Goal: Task Accomplishment & Management: Use online tool/utility

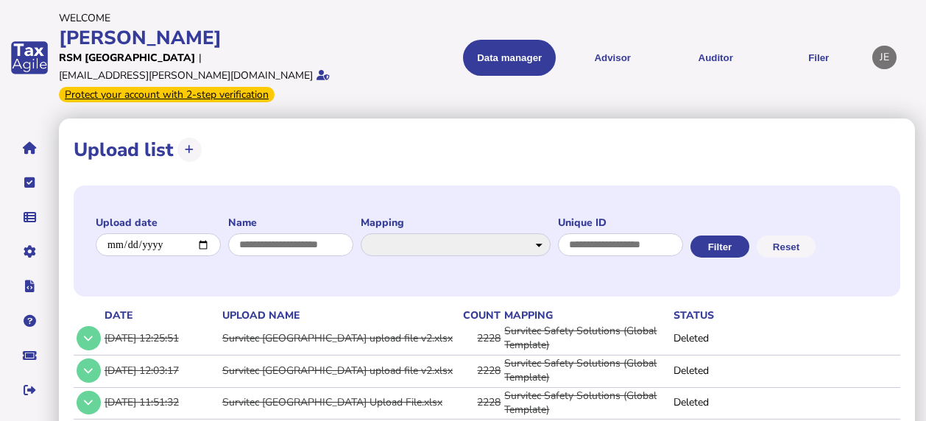
select select "**********"
click at [693, 59] on button "Auditor" at bounding box center [715, 58] width 93 height 36
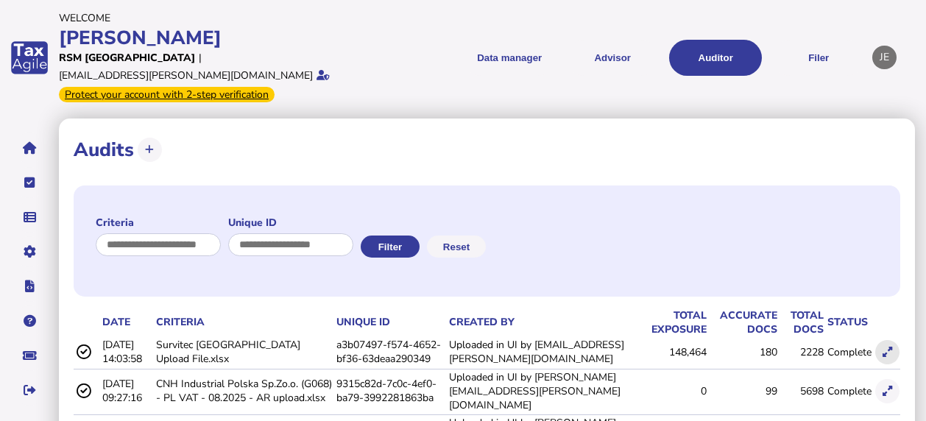
click at [890, 347] on icon at bounding box center [888, 352] width 10 height 10
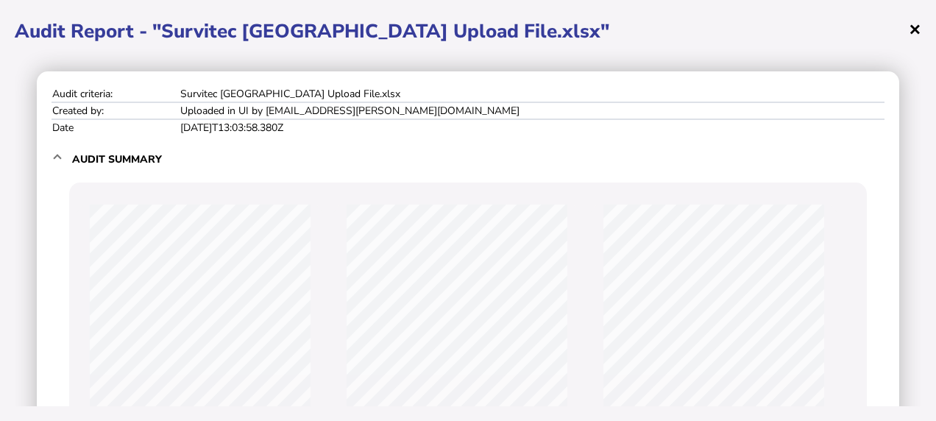
click at [913, 30] on span "×" at bounding box center [915, 29] width 13 height 28
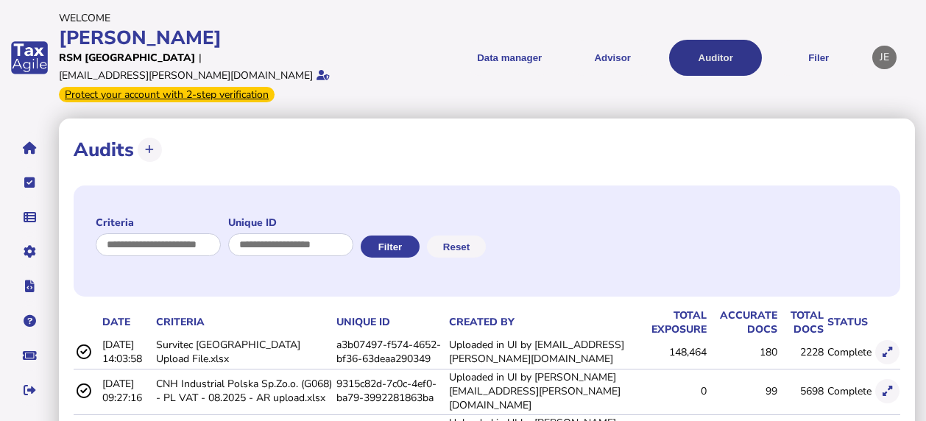
click at [699, 49] on button "Auditor" at bounding box center [715, 58] width 93 height 36
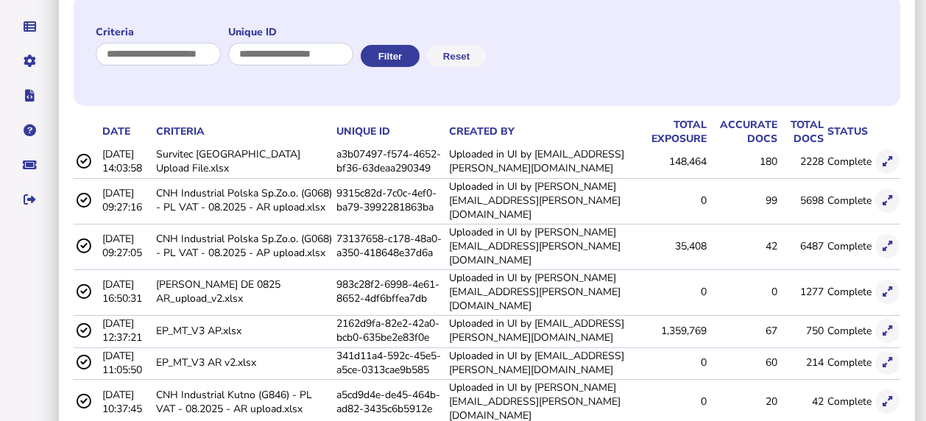
scroll to position [191, 0]
click at [120, 150] on td "[DATE] 14:03:58" at bounding box center [126, 161] width 54 height 30
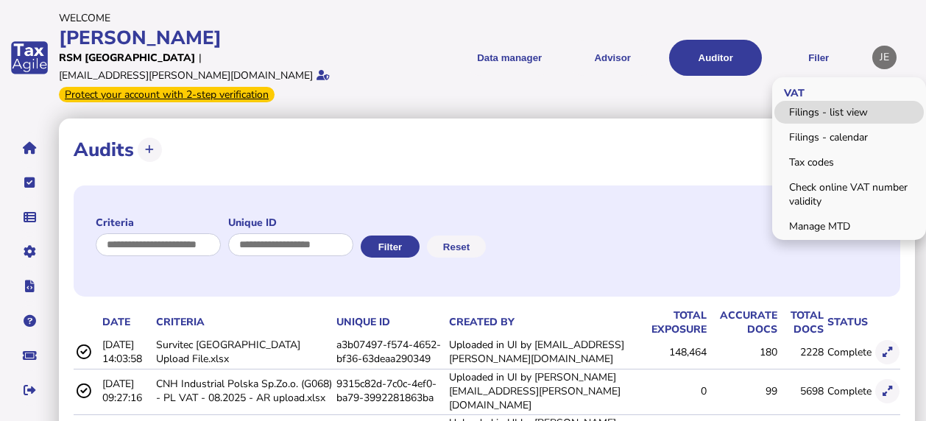
click at [818, 103] on link "Filings - list view" at bounding box center [848, 112] width 149 height 23
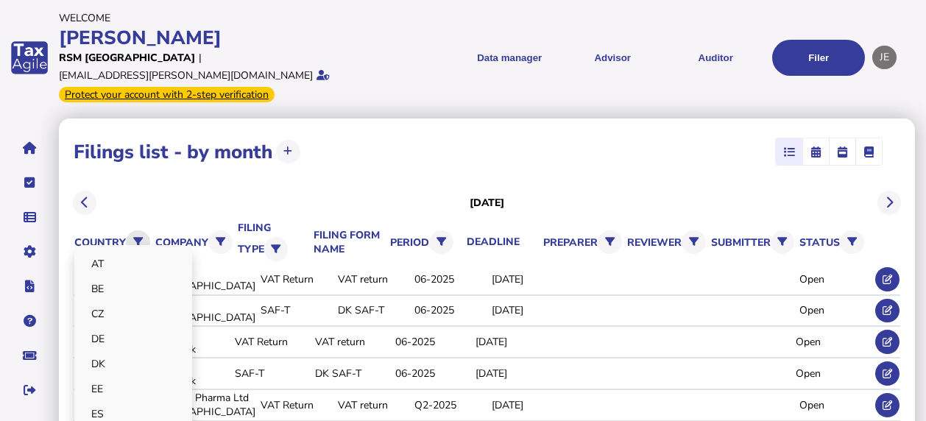
click at [133, 237] on icon at bounding box center [138, 242] width 10 height 10
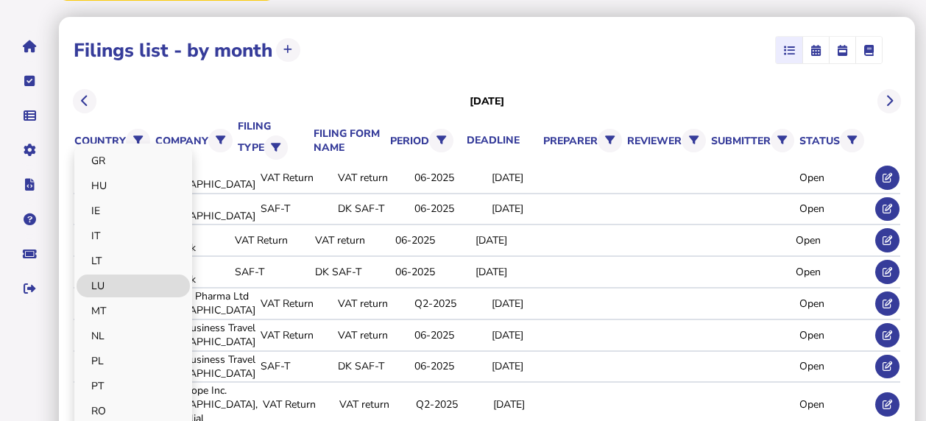
scroll to position [103, 0]
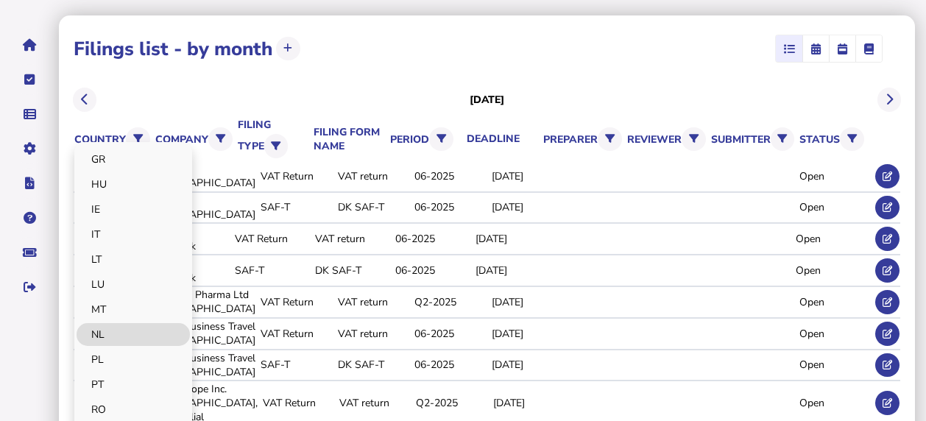
click at [103, 323] on link "NL" at bounding box center [133, 334] width 113 height 23
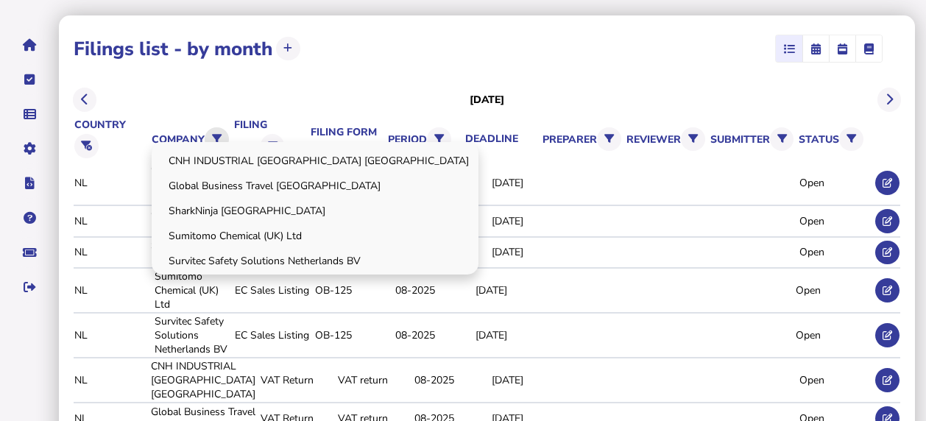
click at [205, 127] on button at bounding box center [217, 139] width 24 height 24
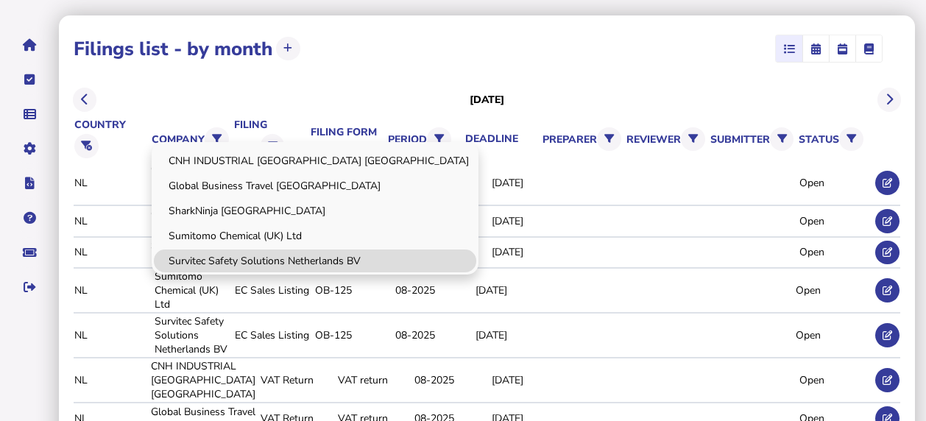
scroll to position [147, 0]
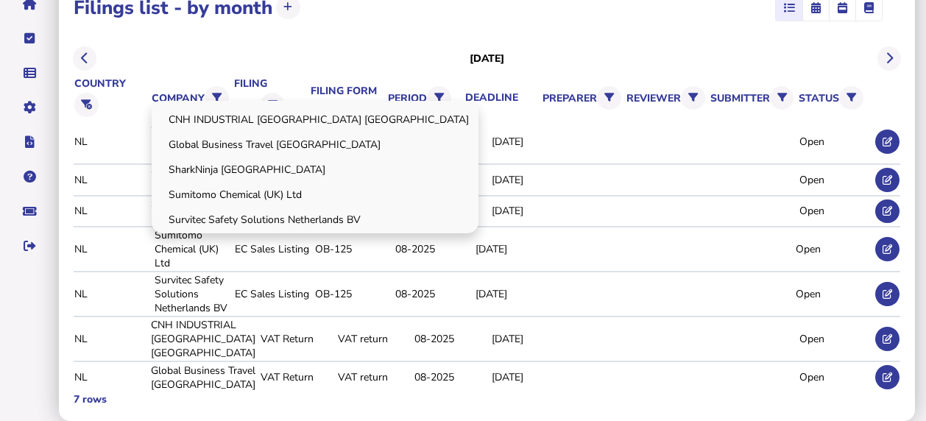
click at [172, 101] on div "CNH INDUSTRIAL [GEOGRAPHIC_DATA] [GEOGRAPHIC_DATA] Global Business Travel [GEOG…" at bounding box center [315, 167] width 327 height 132
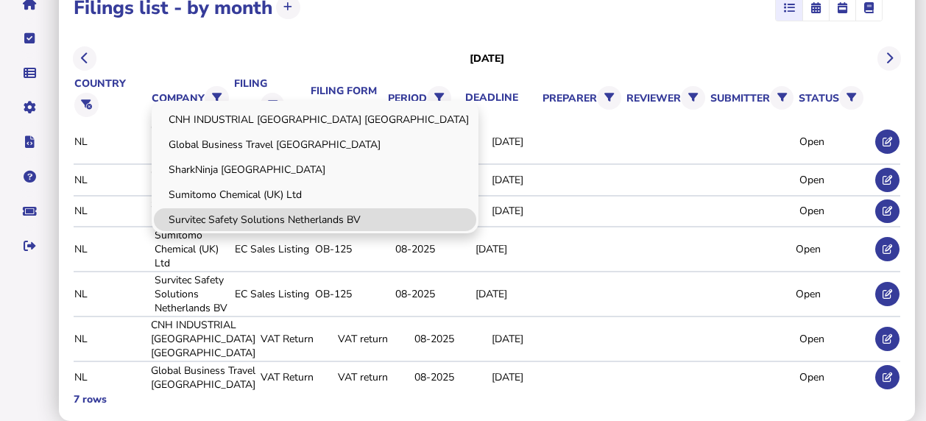
click at [196, 208] on link "Survitec Safety Solutions Netherlands BV" at bounding box center [315, 219] width 322 height 23
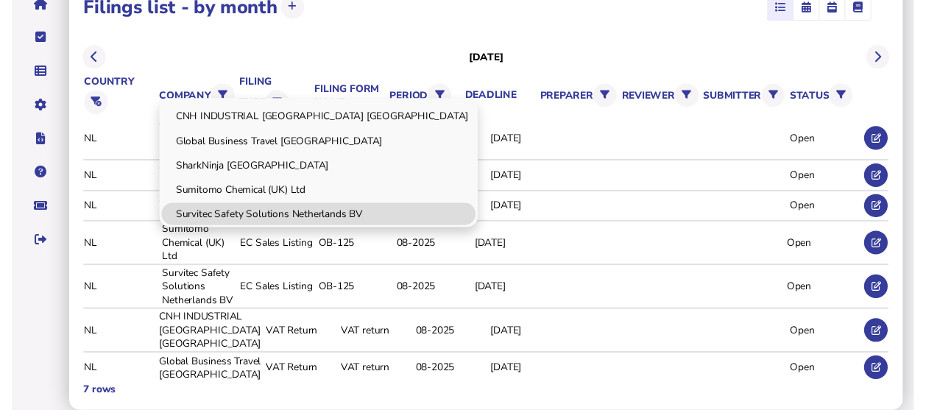
scroll to position [0, 0]
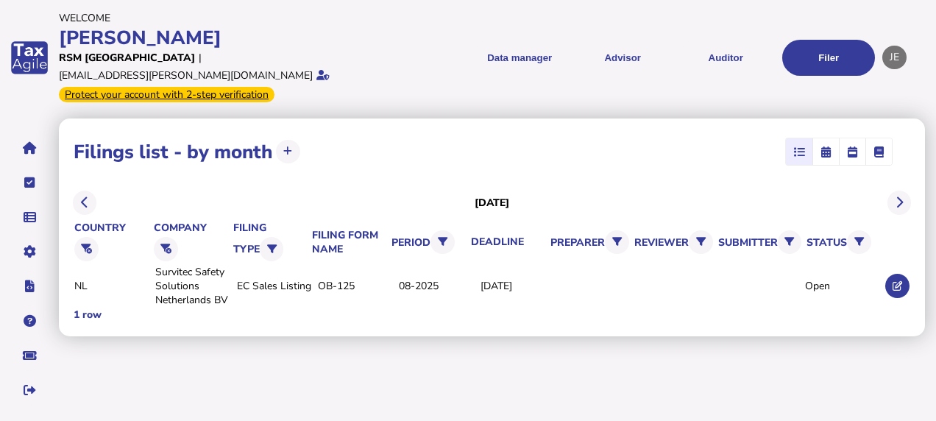
click at [196, 197] on div "[DATE]" at bounding box center [492, 202] width 837 height 35
click at [901, 281] on icon at bounding box center [898, 286] width 10 height 10
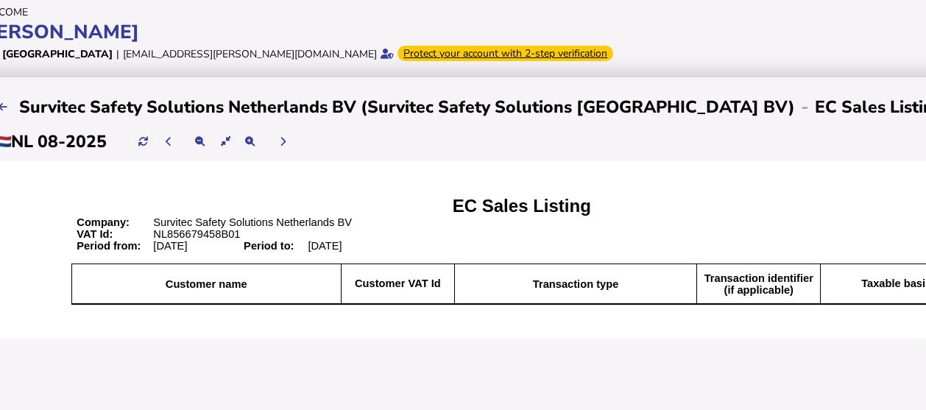
scroll to position [4, 82]
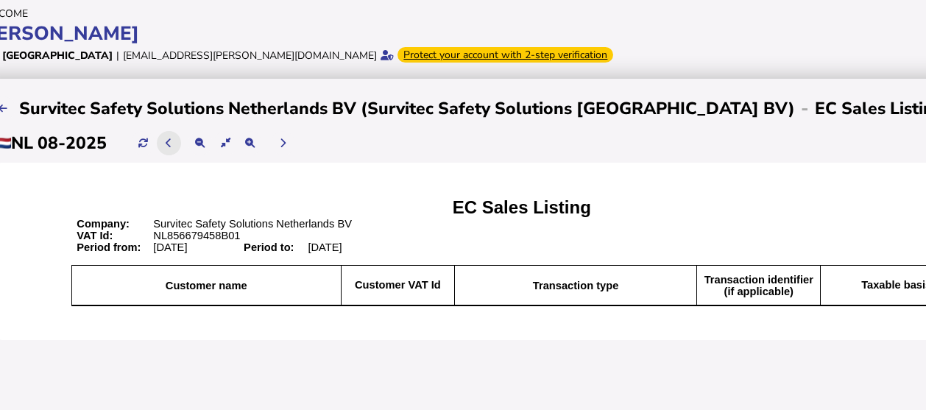
click at [171, 144] on icon at bounding box center [169, 143] width 6 height 10
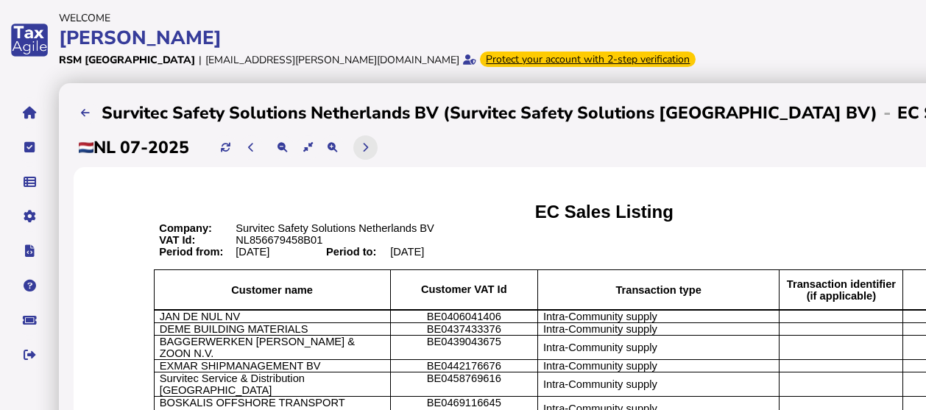
click at [367, 149] on icon at bounding box center [365, 148] width 6 height 10
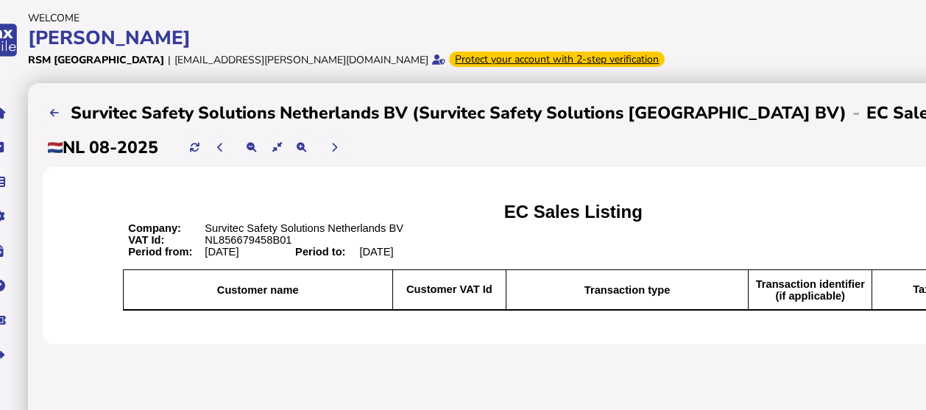
scroll to position [0, 46]
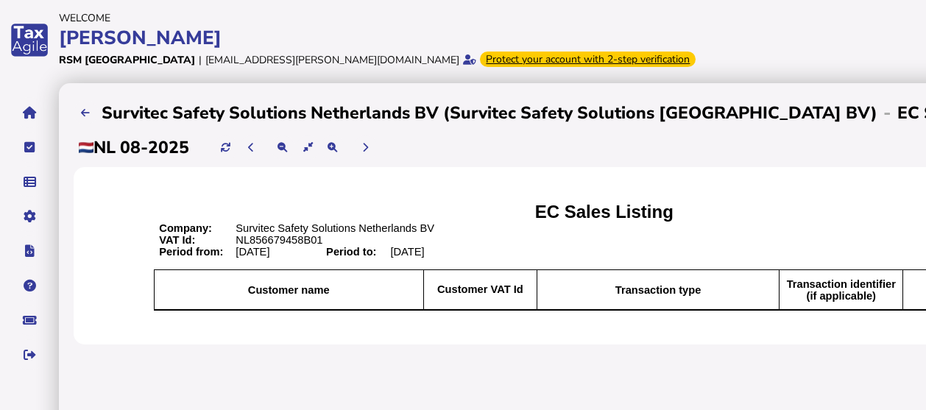
scroll to position [4, 82]
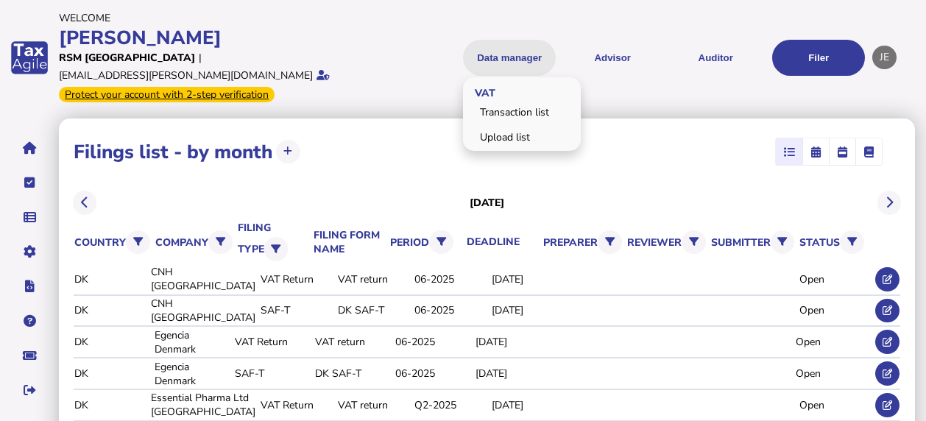
click at [533, 49] on button "Data manager" at bounding box center [509, 58] width 93 height 36
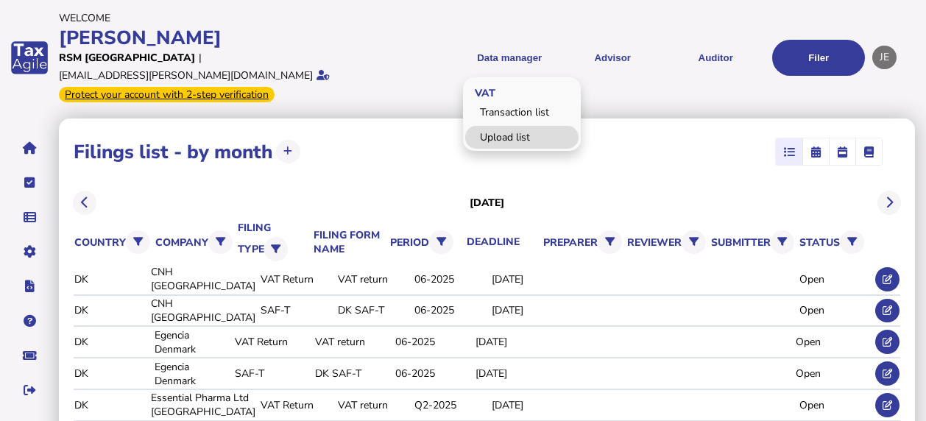
click at [533, 132] on link "Upload list" at bounding box center [521, 137] width 113 height 23
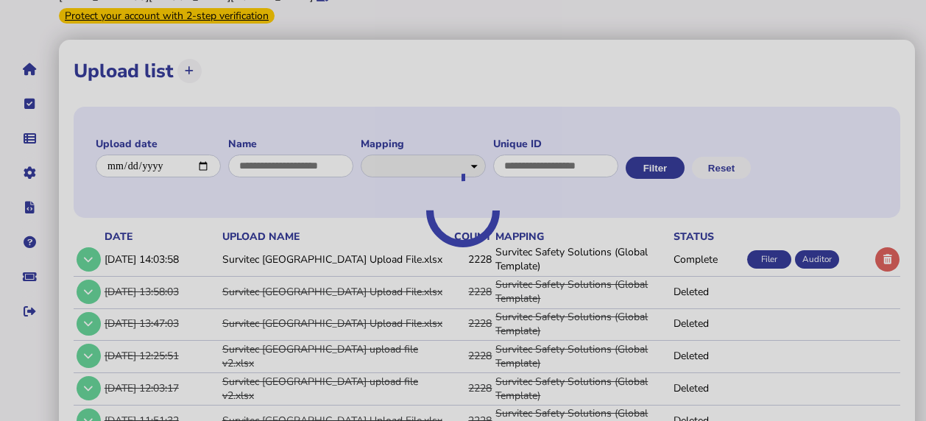
select select "**********"
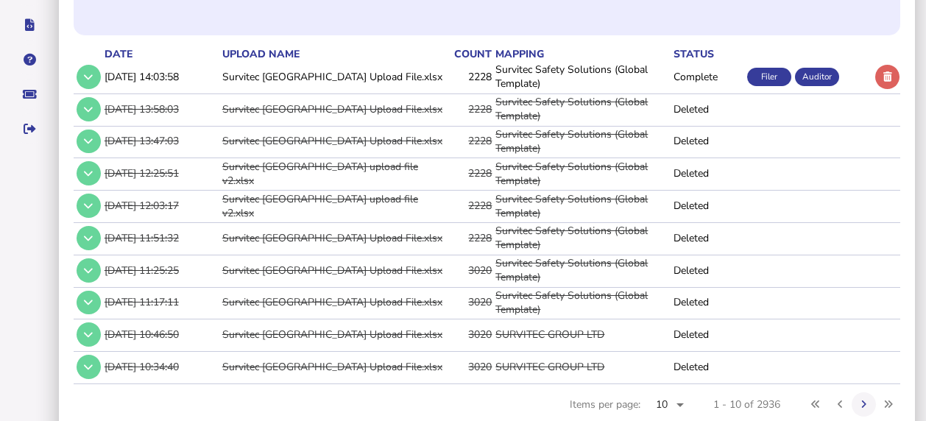
scroll to position [315, 0]
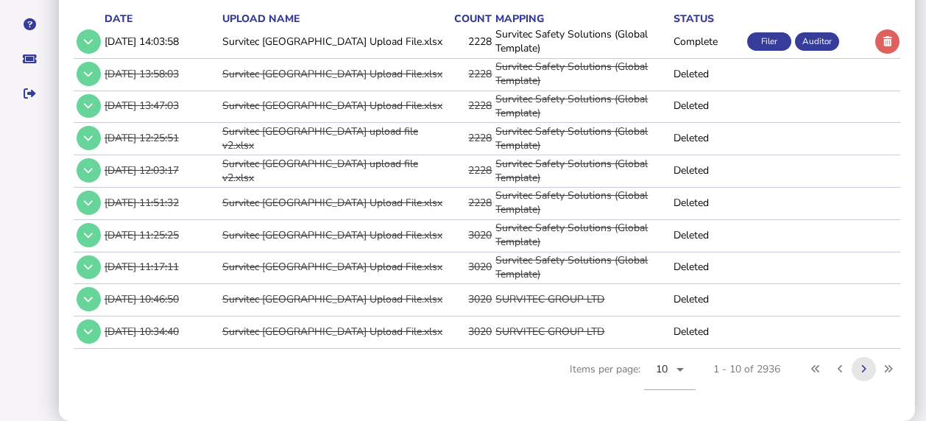
click at [874, 371] on button at bounding box center [864, 369] width 24 height 24
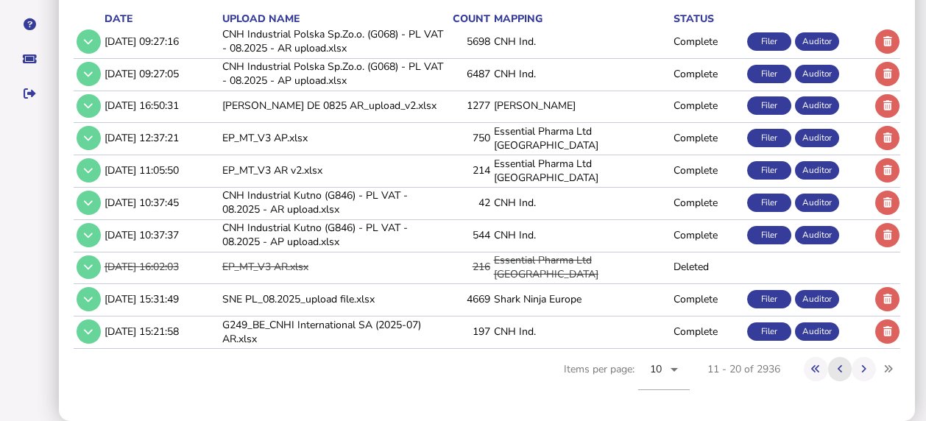
click at [846, 368] on button at bounding box center [840, 369] width 24 height 24
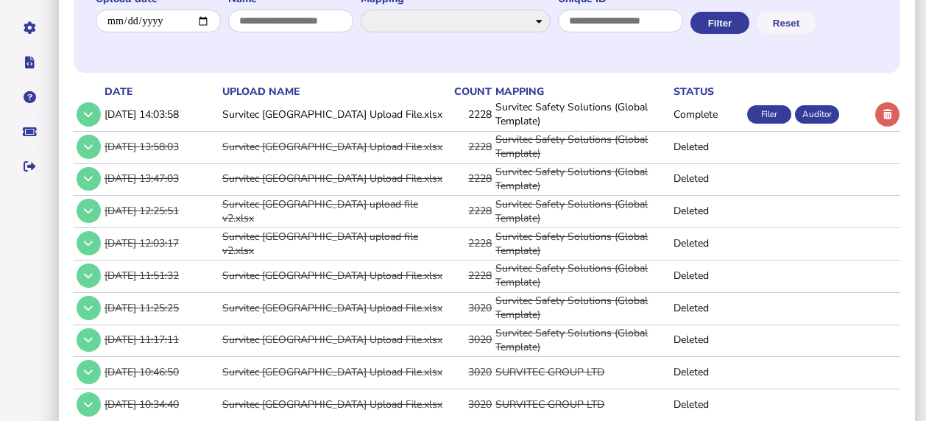
scroll to position [0, 0]
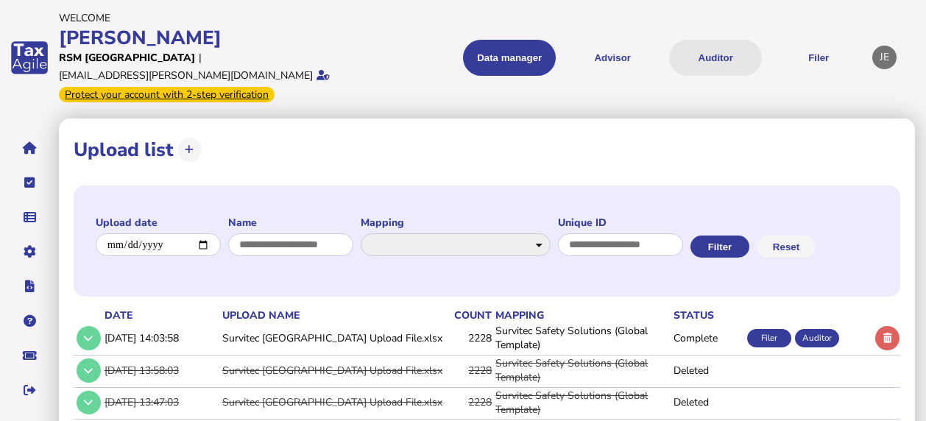
click at [722, 44] on button "Auditor" at bounding box center [715, 58] width 93 height 36
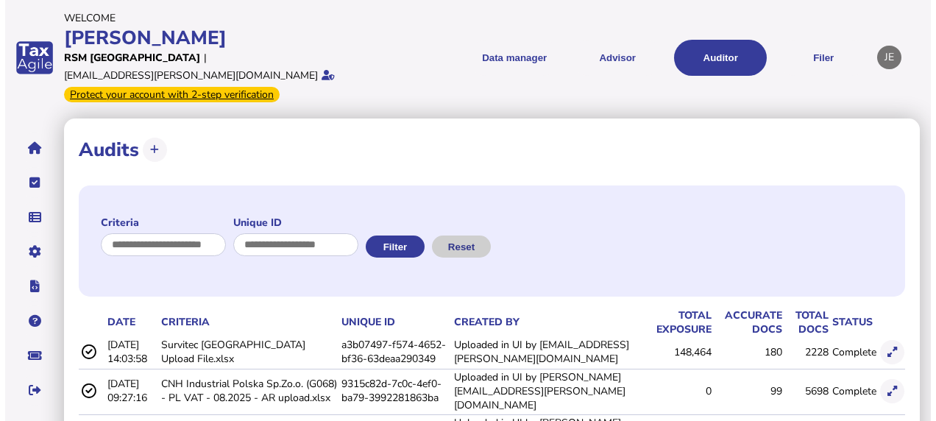
scroll to position [86, 0]
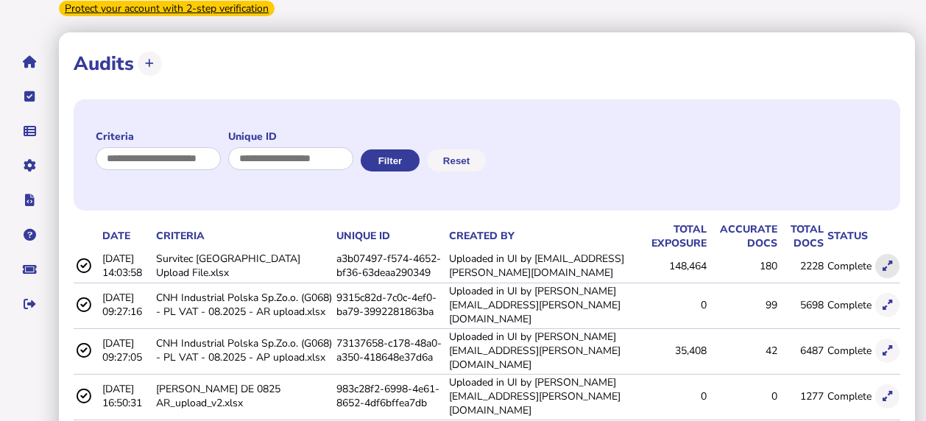
click at [883, 261] on icon at bounding box center [888, 266] width 10 height 10
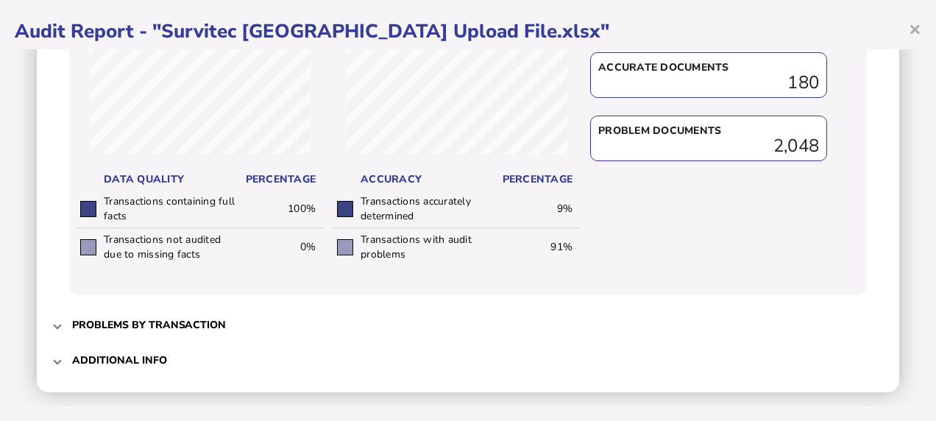
scroll to position [649, 0]
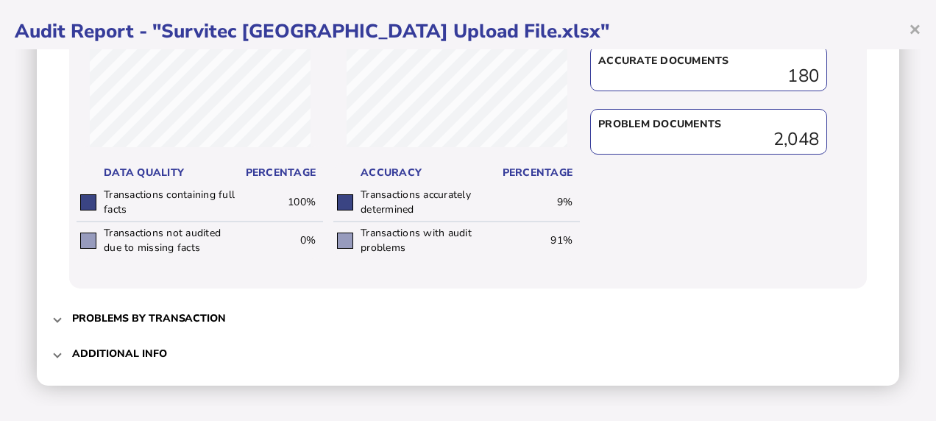
click at [56, 321] on span at bounding box center [57, 318] width 6 height 14
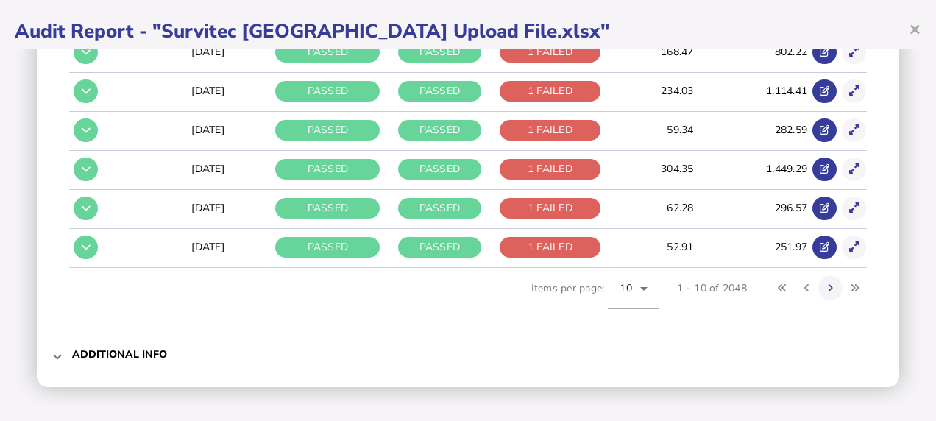
scroll to position [482, 0]
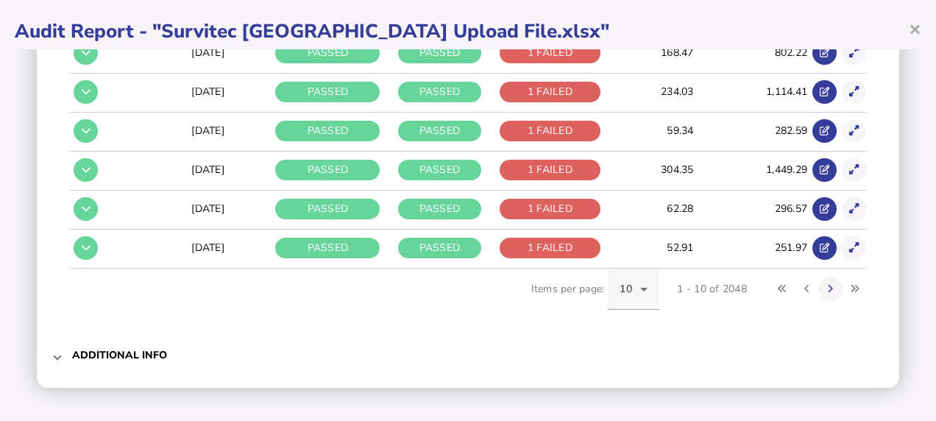
click at [635, 289] on icon at bounding box center [644, 289] width 18 height 18
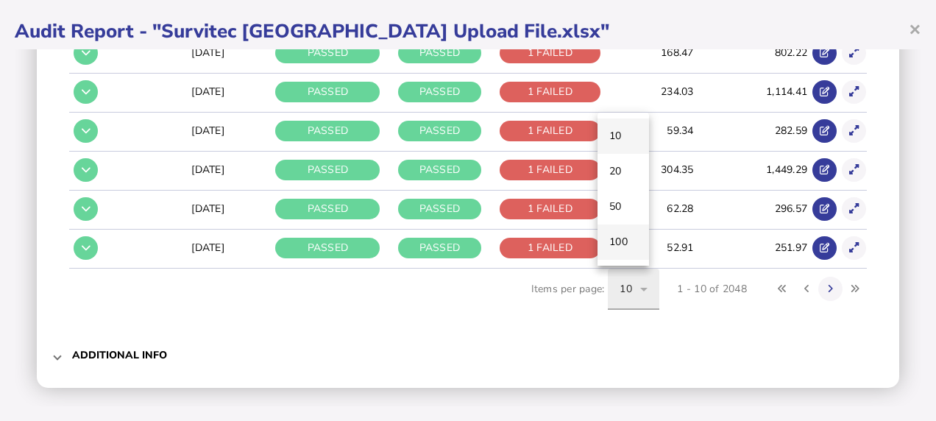
click at [621, 252] on mat-option "100" at bounding box center [624, 241] width 52 height 35
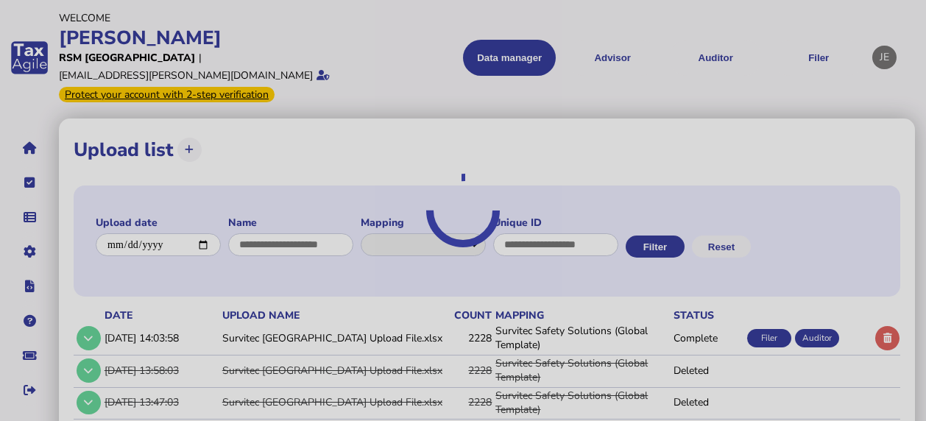
select select "**********"
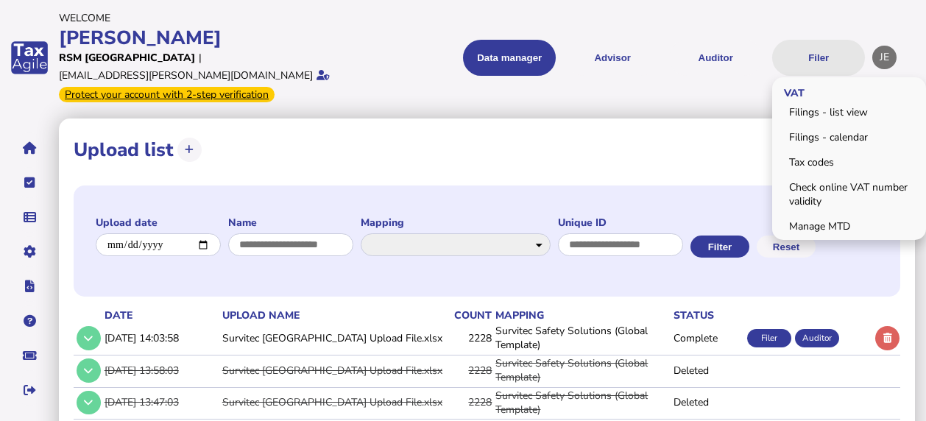
click at [812, 50] on button "Filer" at bounding box center [818, 58] width 93 height 36
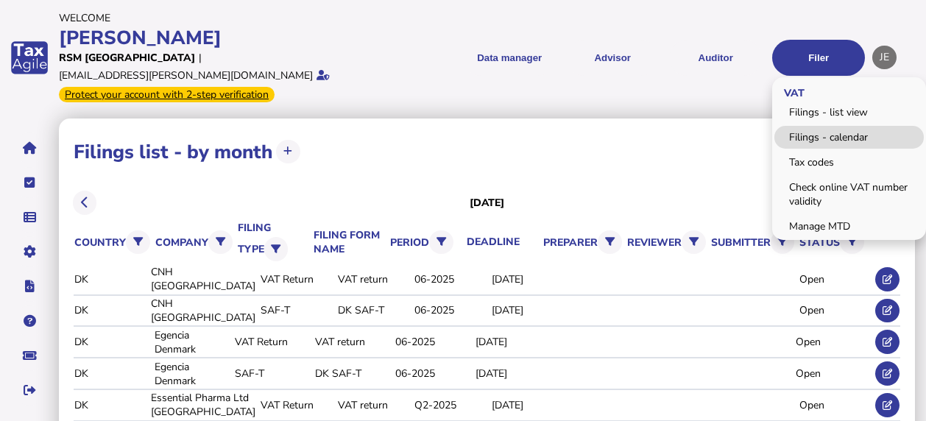
click at [813, 130] on link "Filings - calendar" at bounding box center [848, 137] width 149 height 23
click at [805, 131] on link "Filings - calendar" at bounding box center [848, 137] width 149 height 23
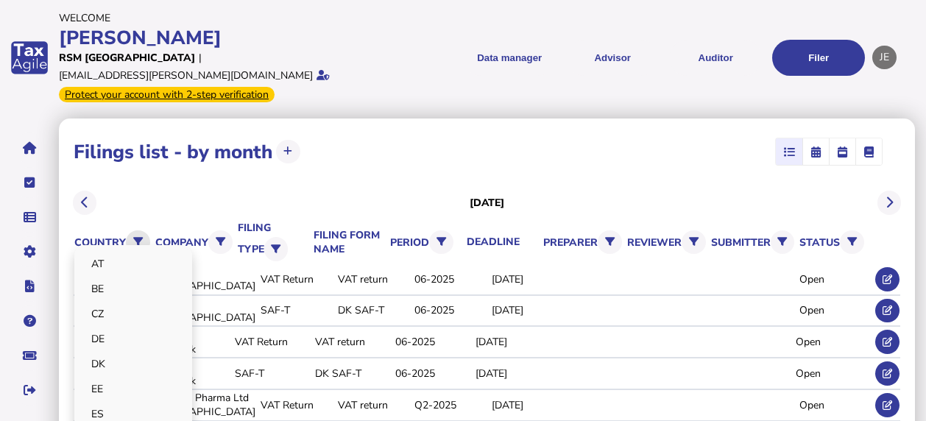
click at [126, 230] on button at bounding box center [138, 242] width 24 height 24
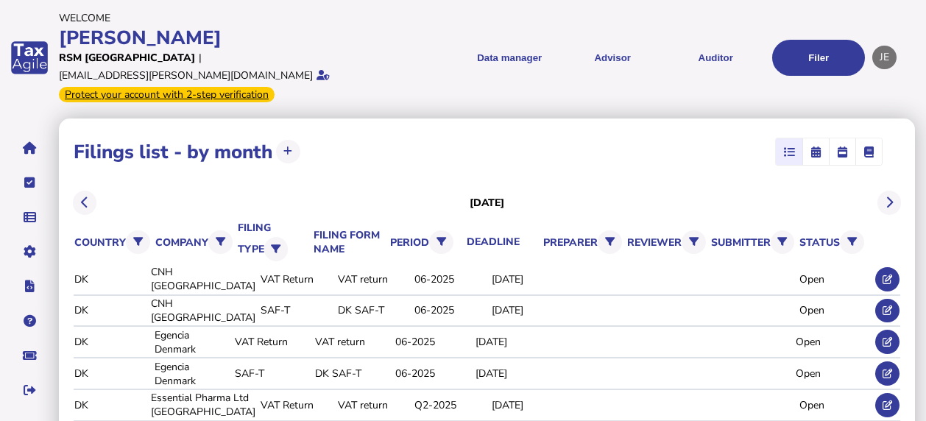
click at [175, 227] on th "company BRITISH STEEL LTD CNH [GEOGRAPHIC_DATA] CNH IND. DEUTSCHLAND GmbH CNH I…" at bounding box center [194, 242] width 79 height 30
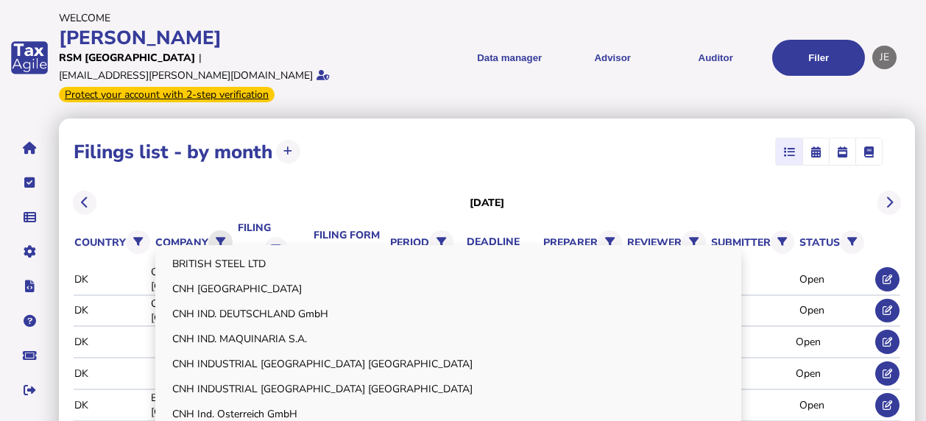
click at [216, 237] on icon at bounding box center [221, 242] width 10 height 10
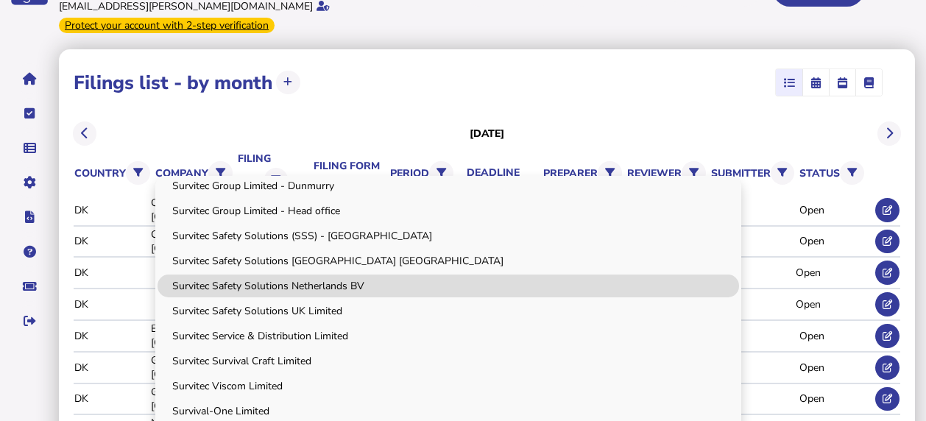
scroll to position [68, 0]
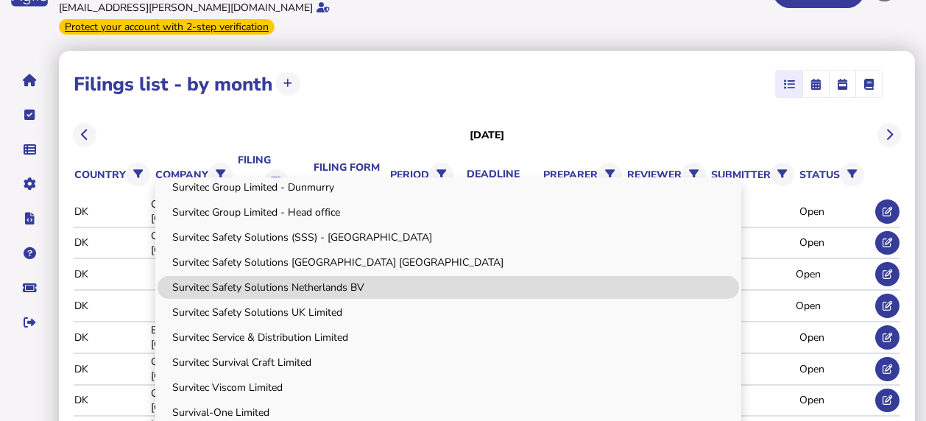
click at [253, 276] on link "Survitec Safety Solutions Netherlands BV" at bounding box center [448, 287] width 581 height 23
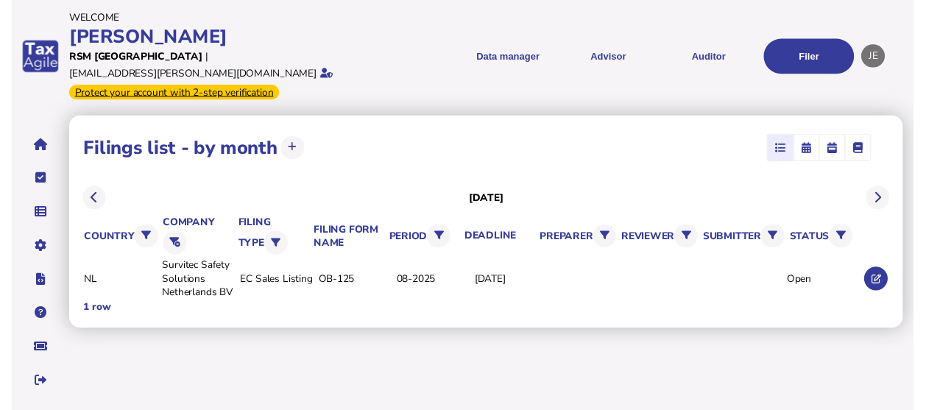
scroll to position [0, 0]
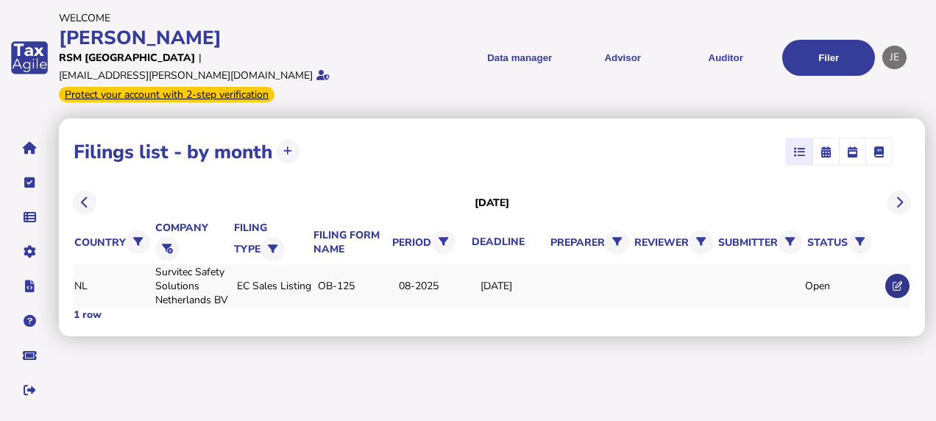
click at [904, 274] on button at bounding box center [897, 286] width 24 height 24
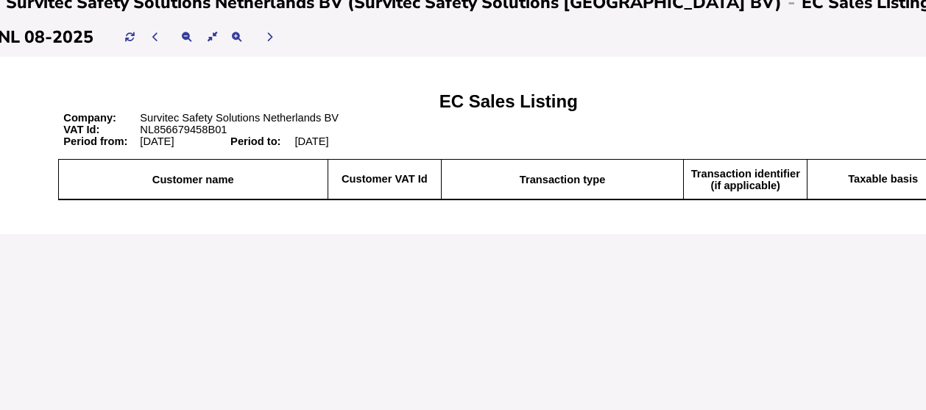
scroll to position [112, 96]
